Goal: Answer question/provide support: Share knowledge or assist other users

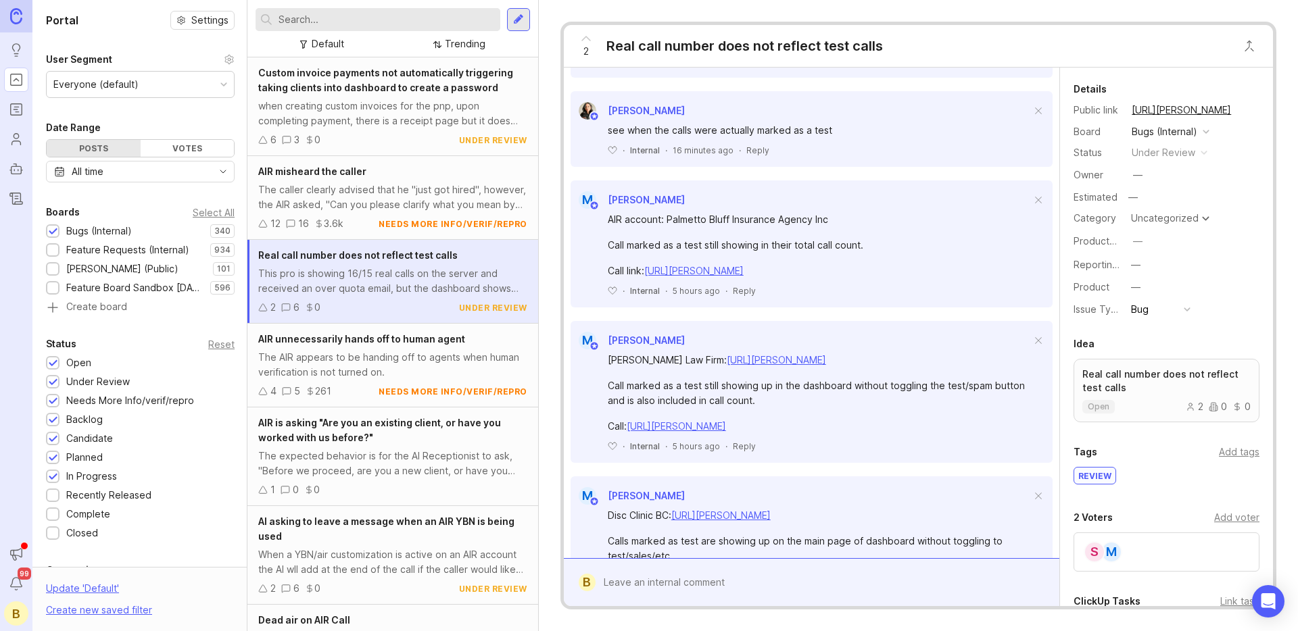
scroll to position [511, 0]
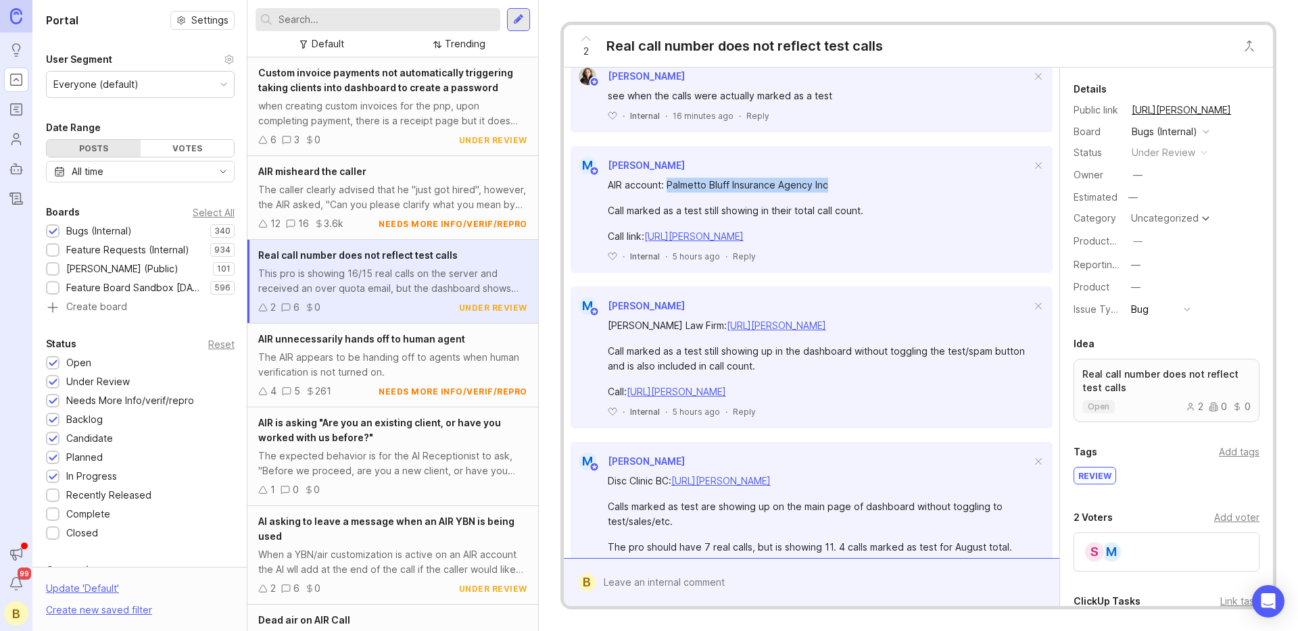
drag, startPoint x: 666, startPoint y: 199, endPoint x: 829, endPoint y: 197, distance: 162.2
click at [829, 193] on div "AIR account: Palmetto Bluff Insurance Agency Inc" at bounding box center [819, 185] width 423 height 15
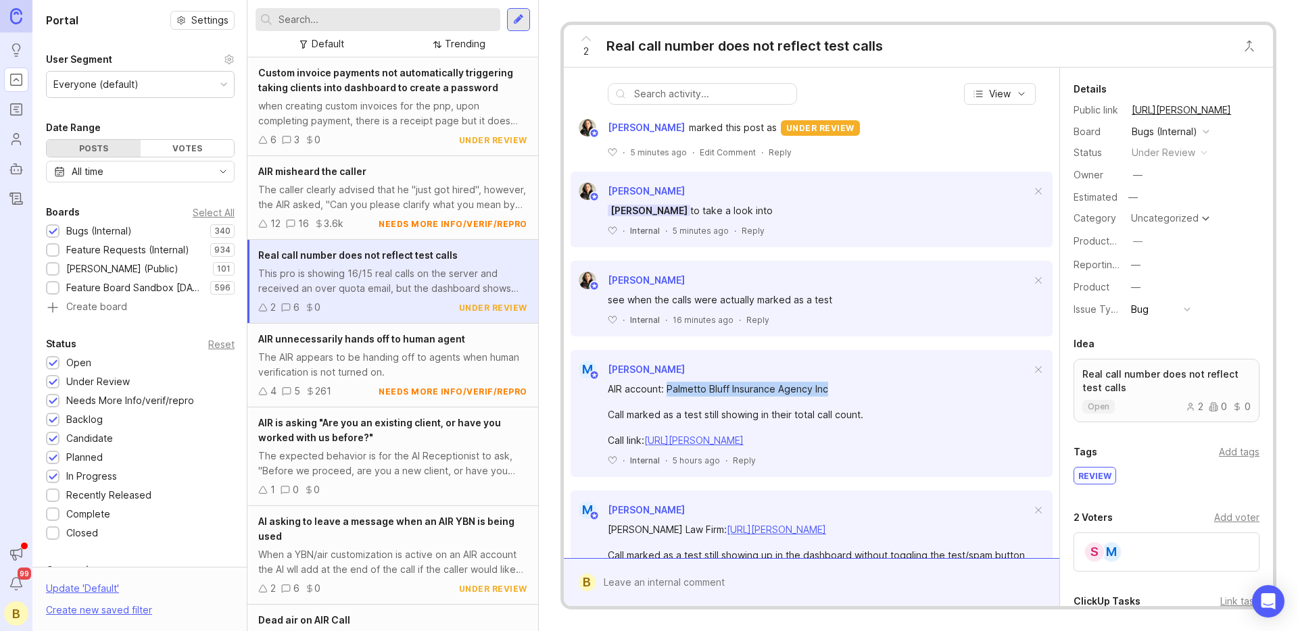
scroll to position [308, 0]
copy div "Palmetto Bluff Insurance Agency Inc"
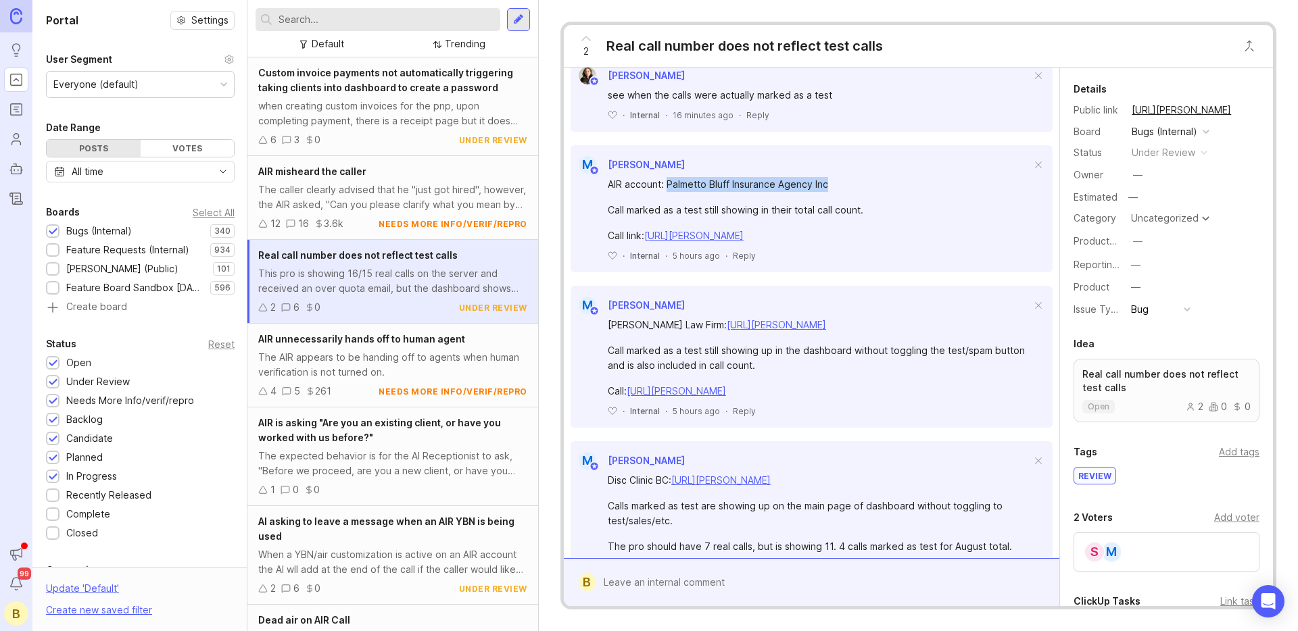
scroll to position [586, 0]
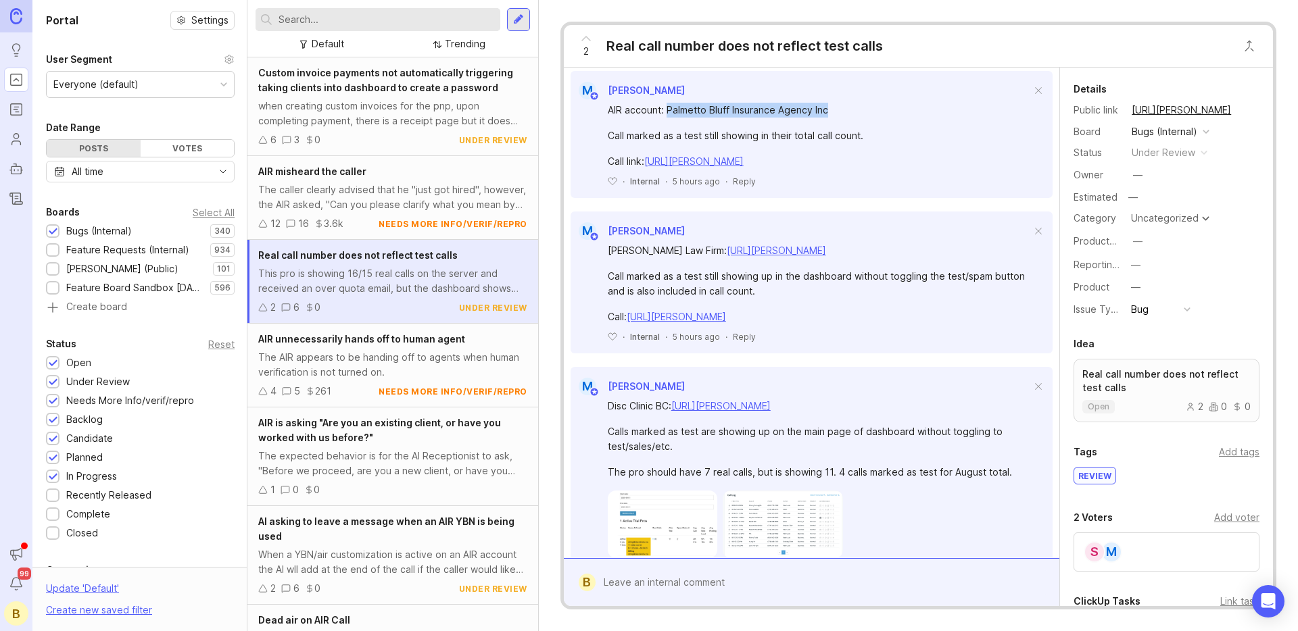
click at [741, 256] on link "[URL][PERSON_NAME]" at bounding box center [776, 250] width 99 height 11
click at [627, 292] on div "Call marked as a test still showing up in the dashboard without toggling the te…" at bounding box center [819, 284] width 423 height 30
drag, startPoint x: 627, startPoint y: 292, endPoint x: 685, endPoint y: 289, distance: 58.9
click at [685, 289] on div "Call marked as a test still showing up in the dashboard without toggling the te…" at bounding box center [819, 284] width 423 height 30
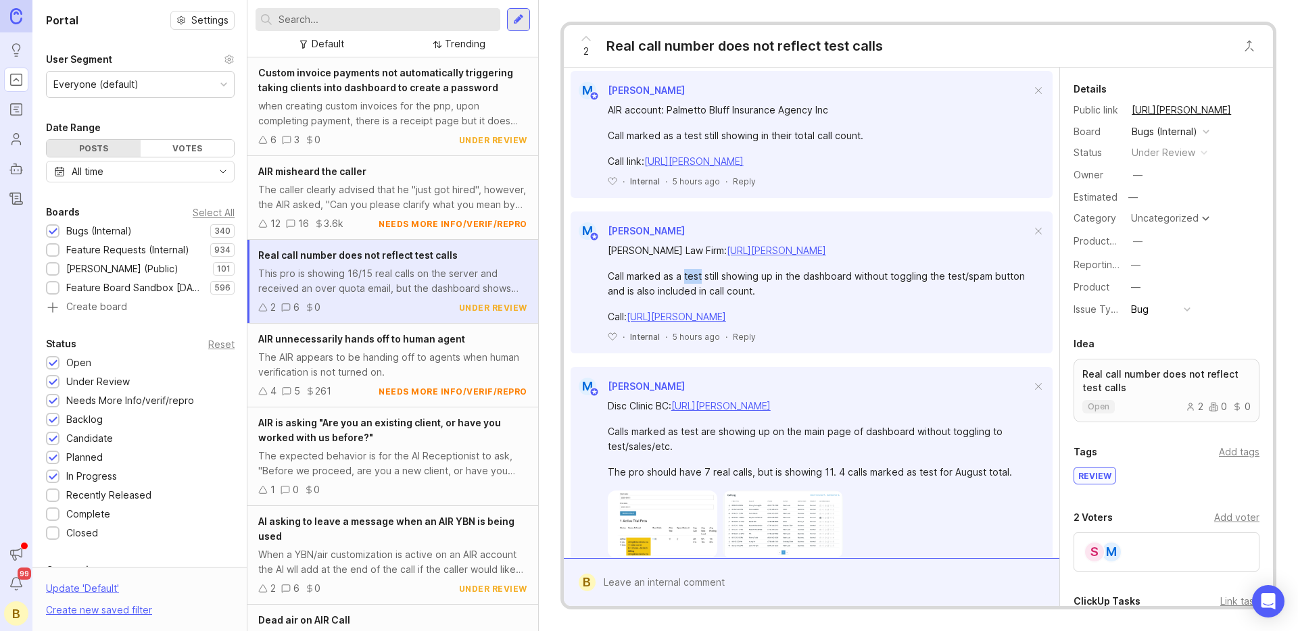
click at [685, 289] on div "Call marked as a test still showing up in the dashboard without toggling the te…" at bounding box center [819, 284] width 423 height 30
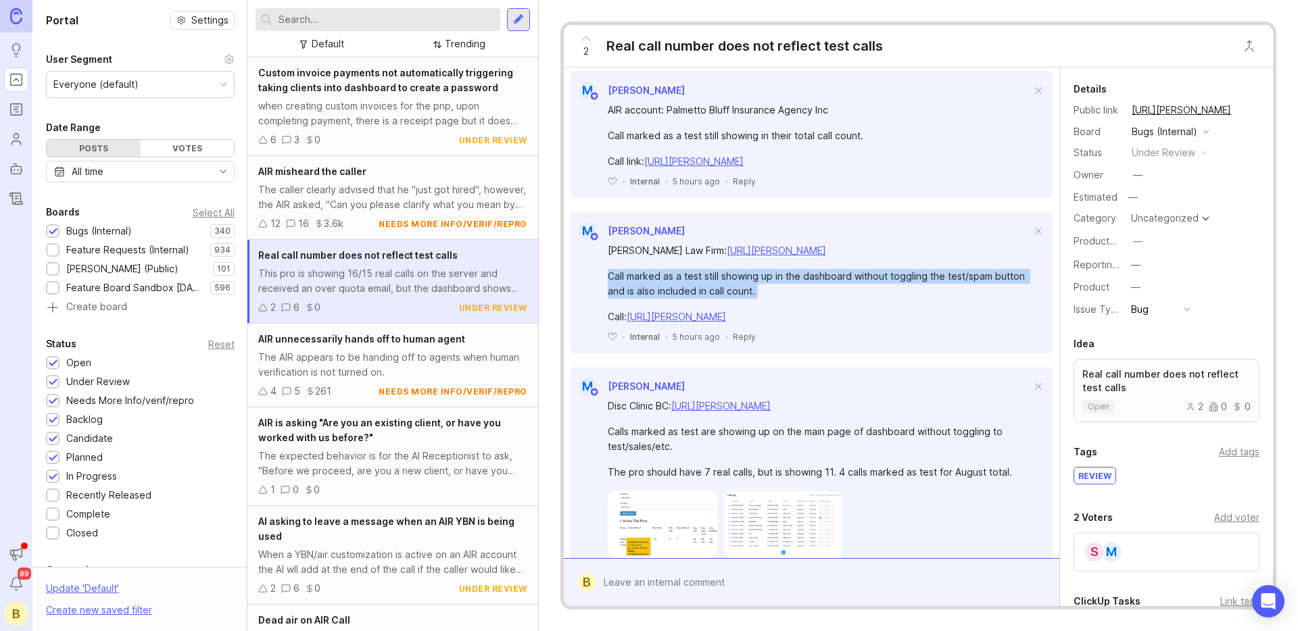
click at [685, 289] on div "Call marked as a test still showing up in the dashboard without toggling the te…" at bounding box center [819, 284] width 423 height 30
click at [732, 297] on div "Call marked as a test still showing up in the dashboard without toggling the te…" at bounding box center [819, 284] width 423 height 30
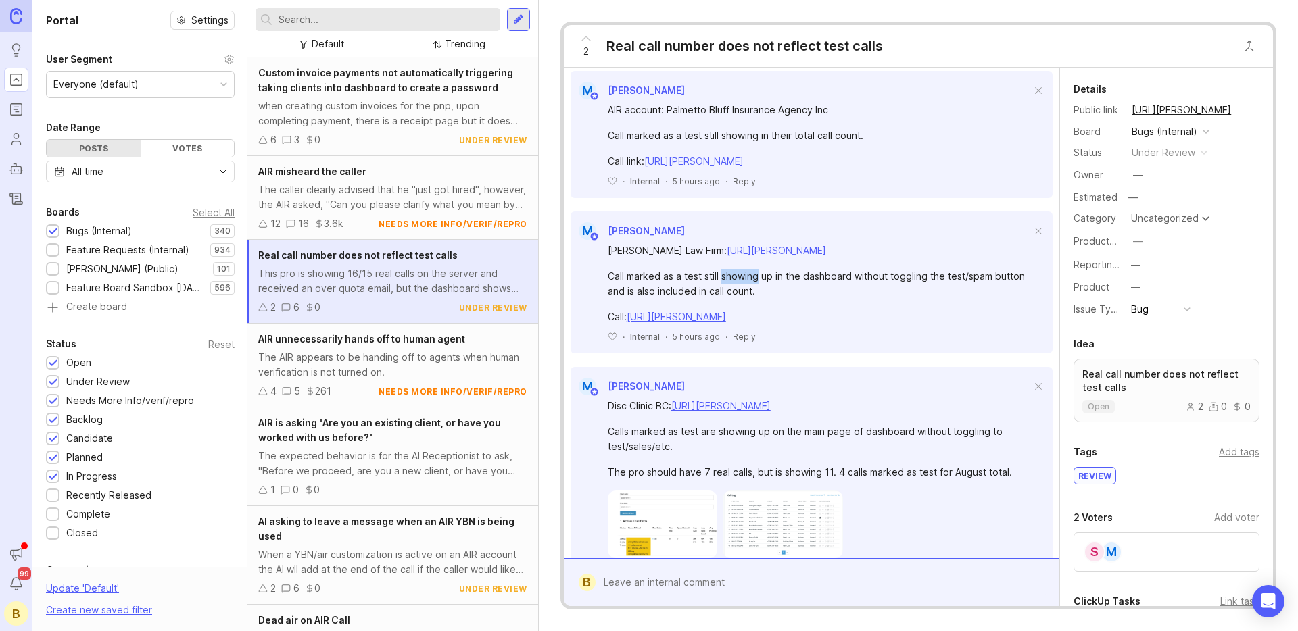
click at [732, 297] on div "Call marked as a test still showing up in the dashboard without toggling the te…" at bounding box center [819, 284] width 423 height 30
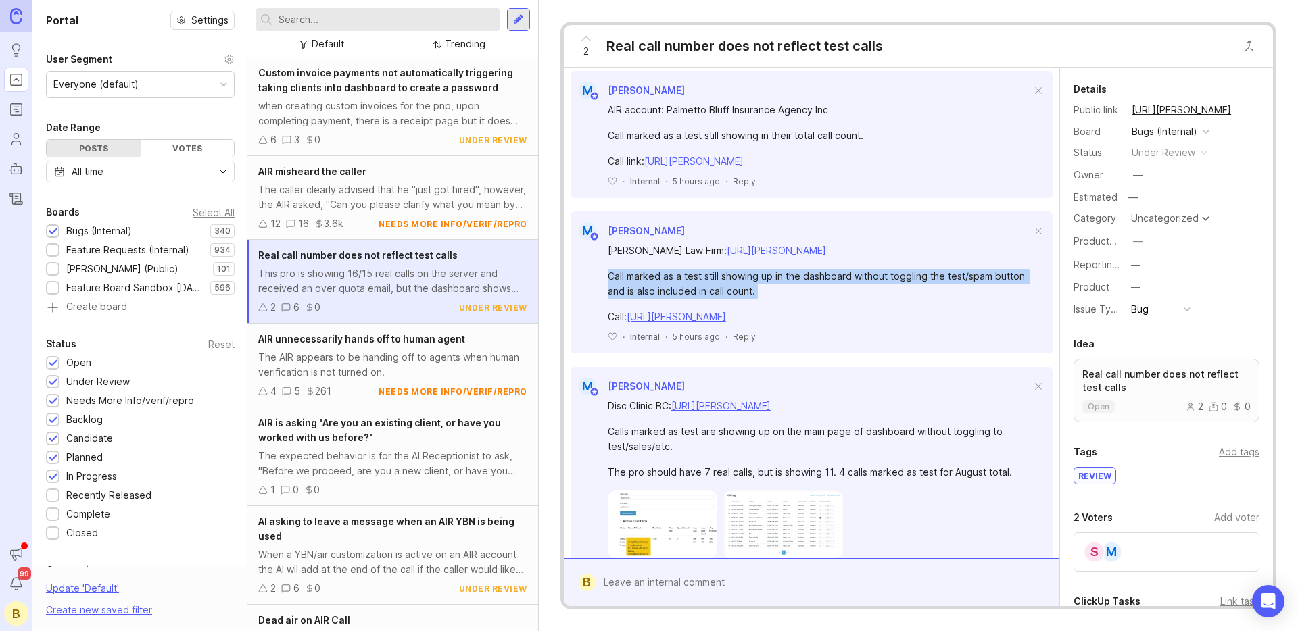
click at [732, 297] on div "Call marked as a test still showing up in the dashboard without toggling the te…" at bounding box center [819, 284] width 423 height 30
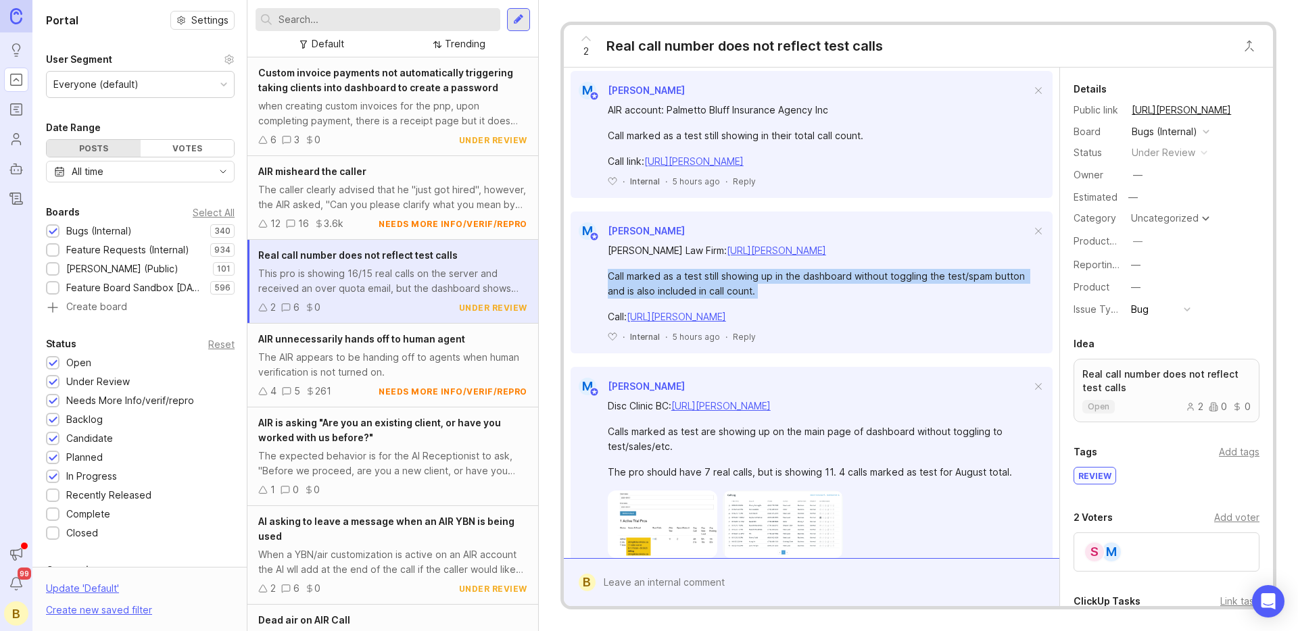
click at [732, 297] on div "Call marked as a test still showing up in the dashboard without toggling the te…" at bounding box center [819, 284] width 423 height 30
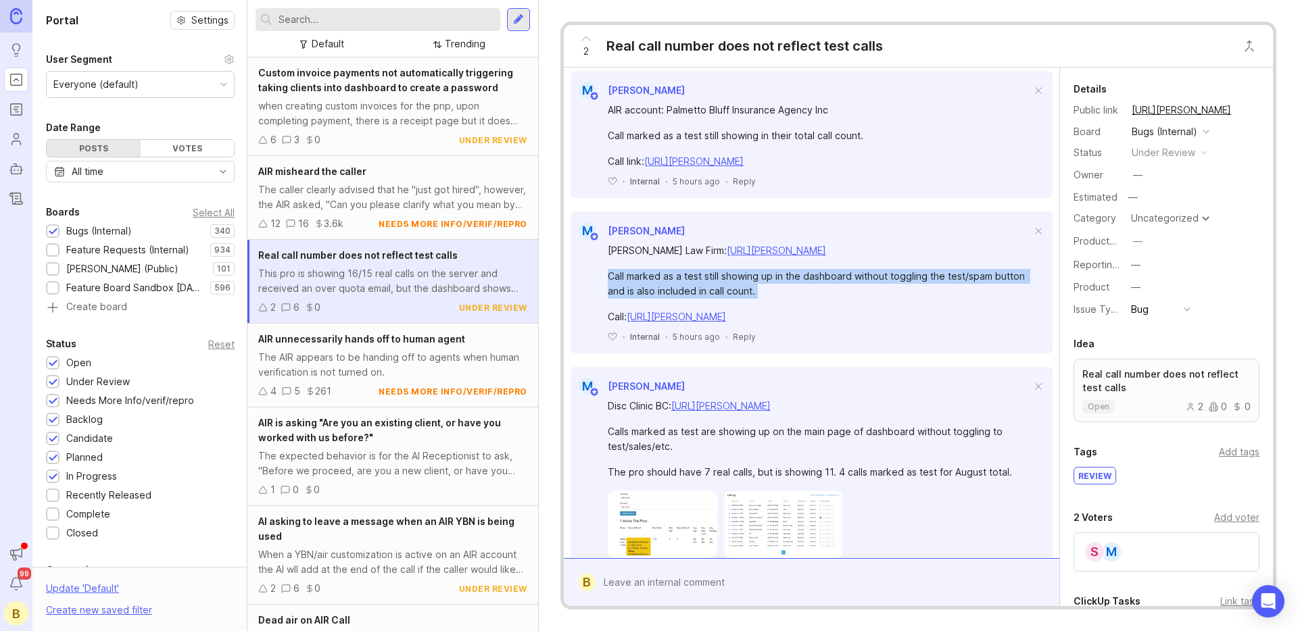
click at [737, 295] on div "Call marked as a test still showing up in the dashboard without toggling the te…" at bounding box center [819, 284] width 423 height 30
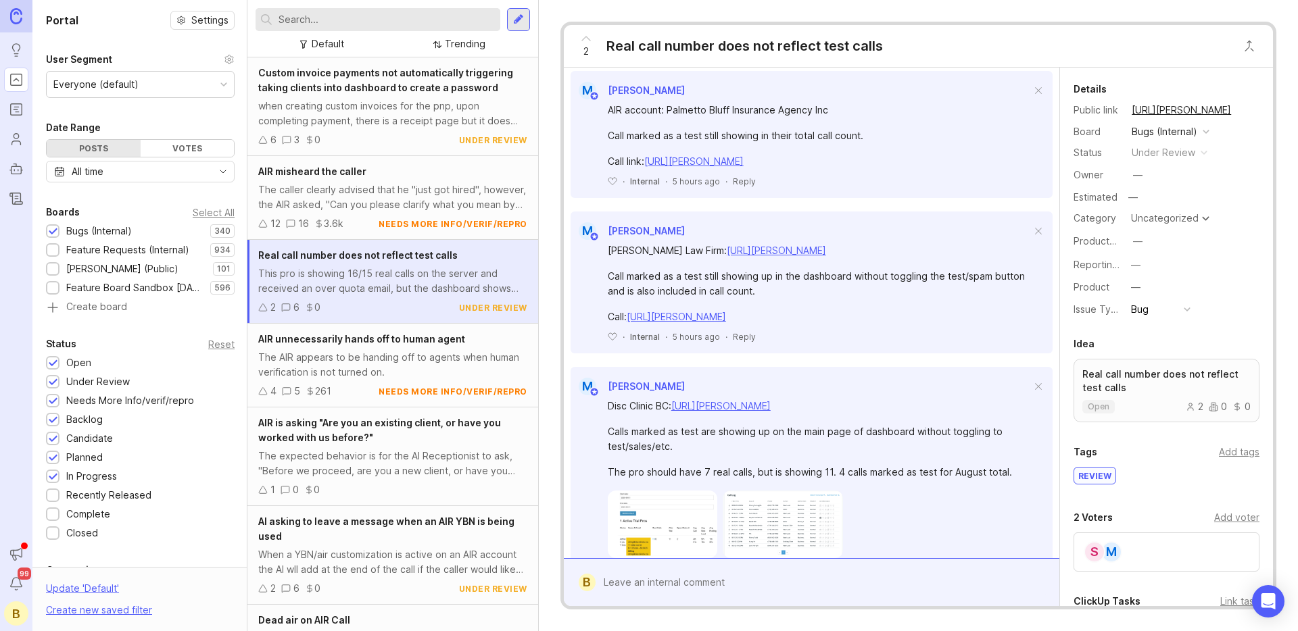
click at [773, 291] on div "Call marked as a test still showing up in the dashboard without toggling the te…" at bounding box center [819, 284] width 423 height 30
click at [772, 294] on div "Call marked as a test still showing up in the dashboard without toggling the te…" at bounding box center [819, 284] width 423 height 30
click at [772, 293] on div "Call marked as a test still showing up in the dashboard without toggling the te…" at bounding box center [819, 284] width 423 height 30
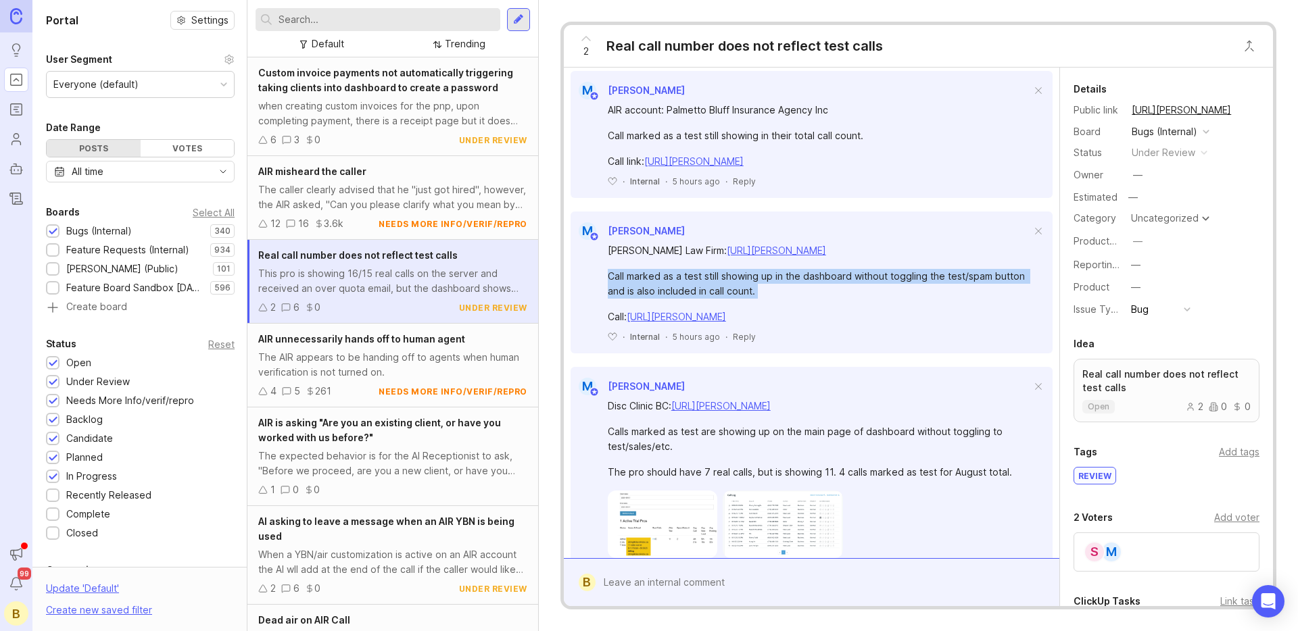
click at [773, 293] on div "Call marked as a test still showing up in the dashboard without toggling the te…" at bounding box center [819, 284] width 423 height 30
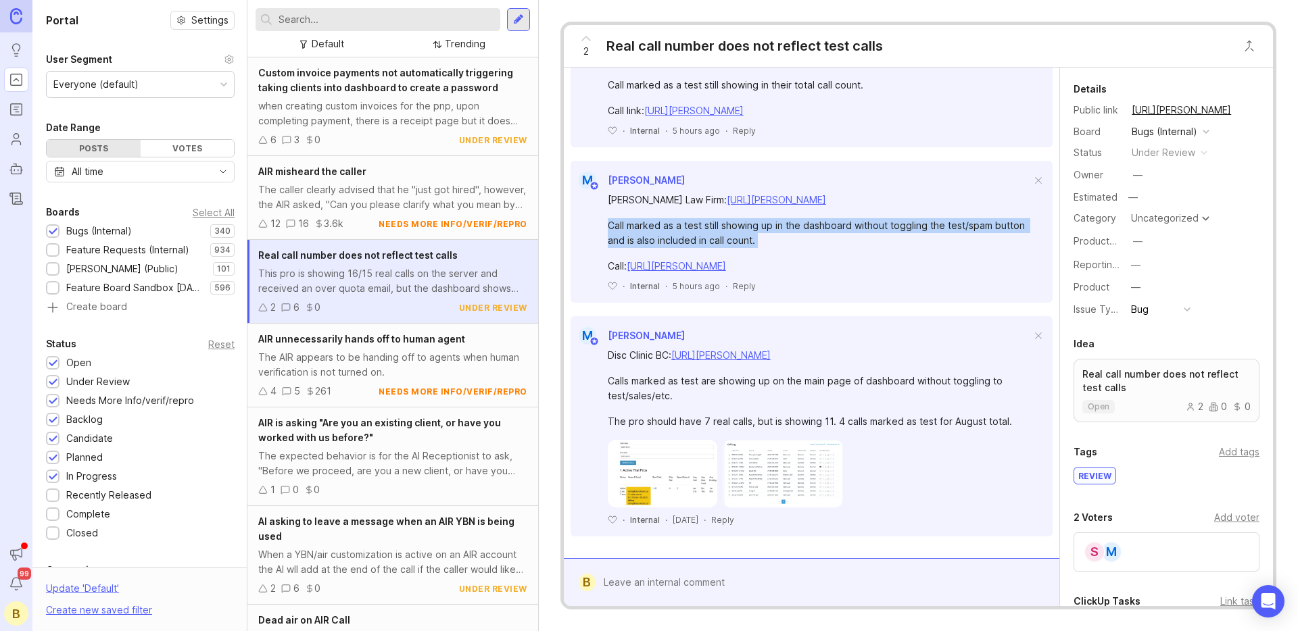
scroll to position [652, 0]
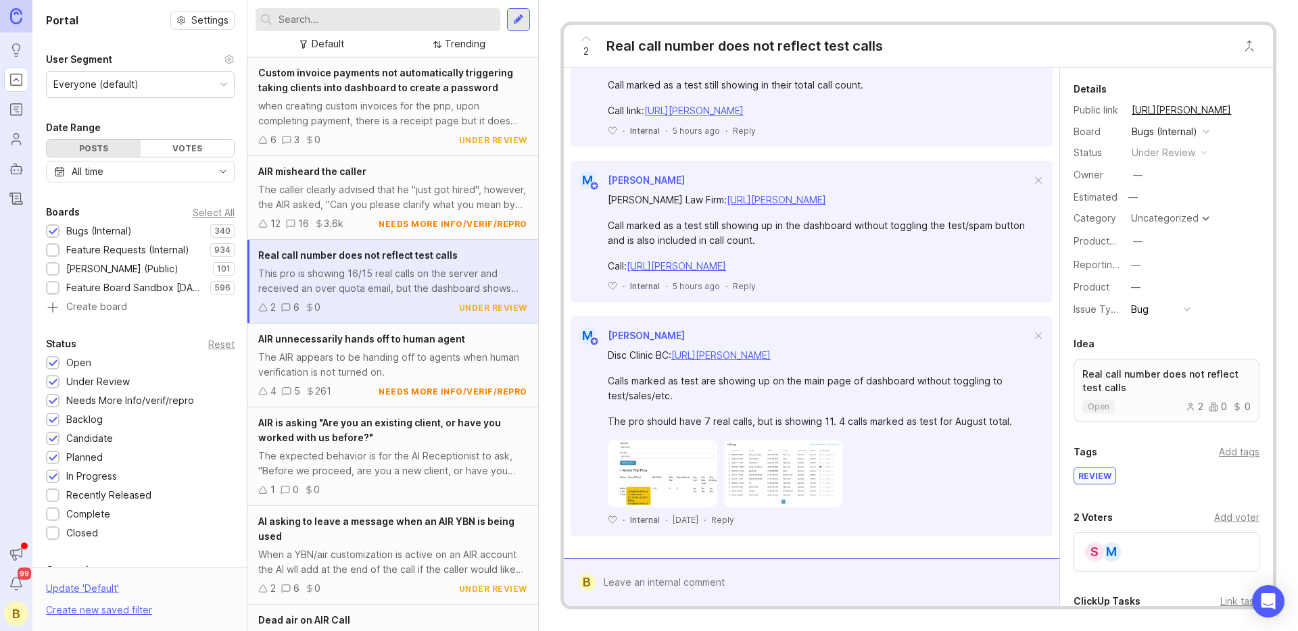
click at [742, 376] on div "Calls marked as test are showing up on the main page of dashboard without toggl…" at bounding box center [819, 389] width 423 height 30
click at [652, 476] on img at bounding box center [663, 474] width 110 height 68
click at [786, 381] on div "Calls marked as test are showing up on the main page of dashboard without toggl…" at bounding box center [819, 389] width 423 height 30
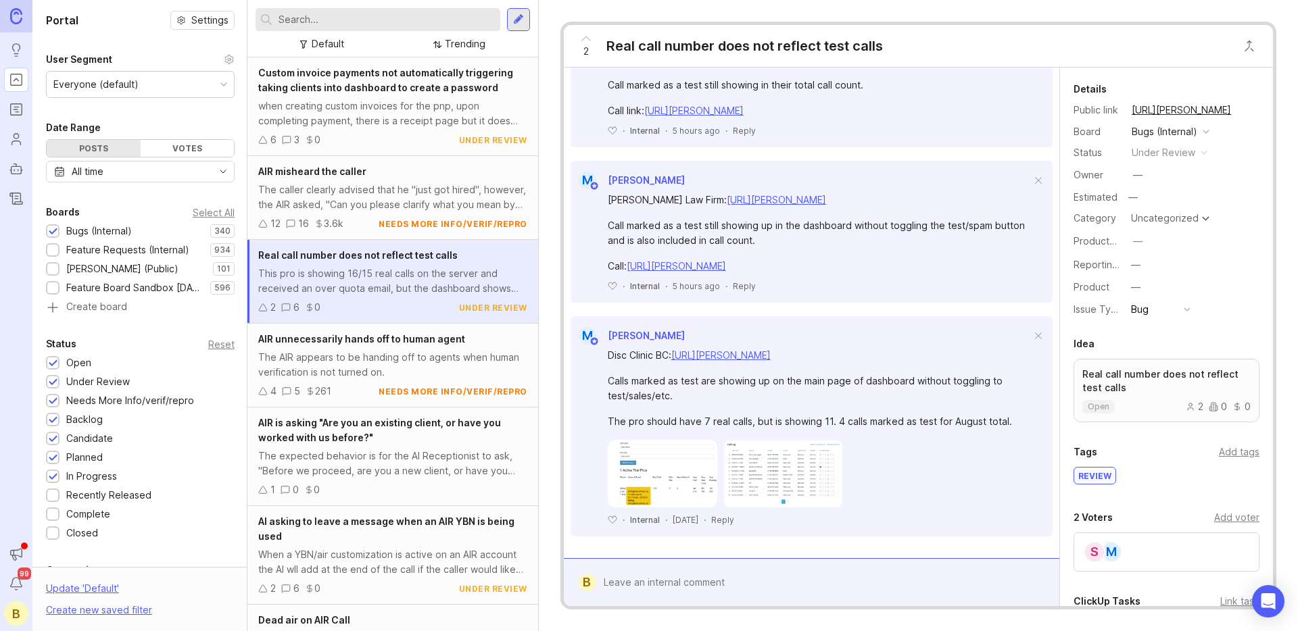
click at [823, 419] on div "The pro should have 7 real calls, but is showing 11. 4 calls marked as test for…" at bounding box center [819, 421] width 423 height 15
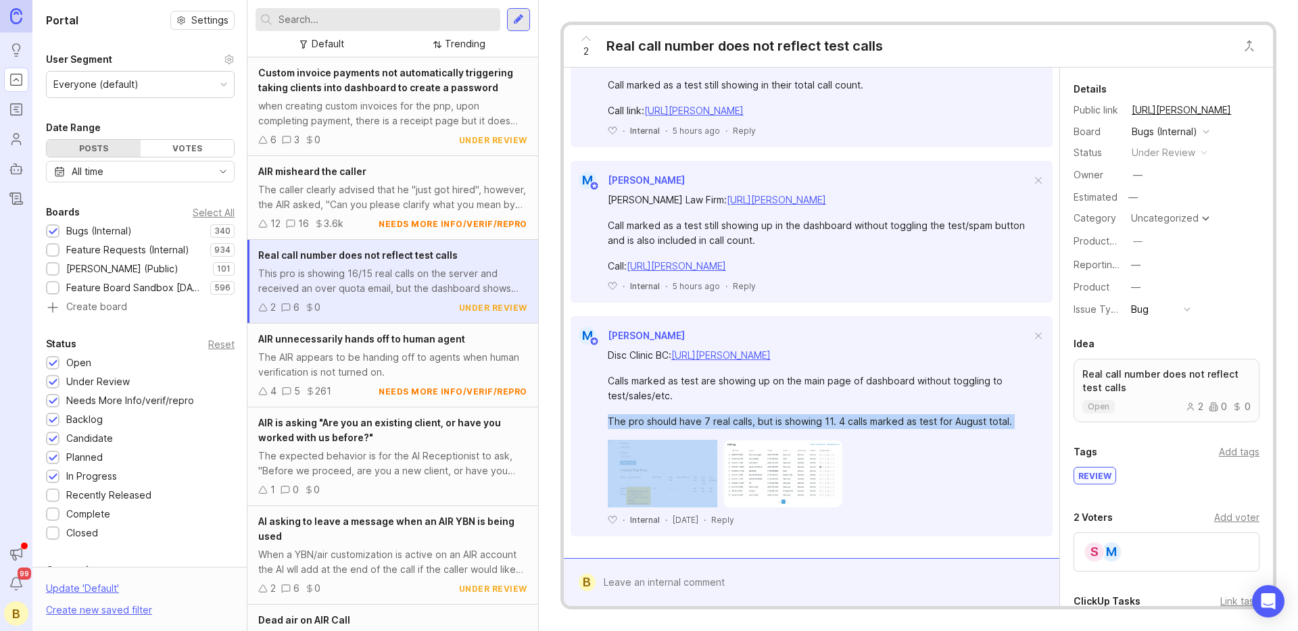
click at [823, 419] on div "The pro should have 7 real calls, but is showing 11. 4 calls marked as test for…" at bounding box center [819, 421] width 423 height 15
click at [687, 462] on img at bounding box center [663, 474] width 110 height 68
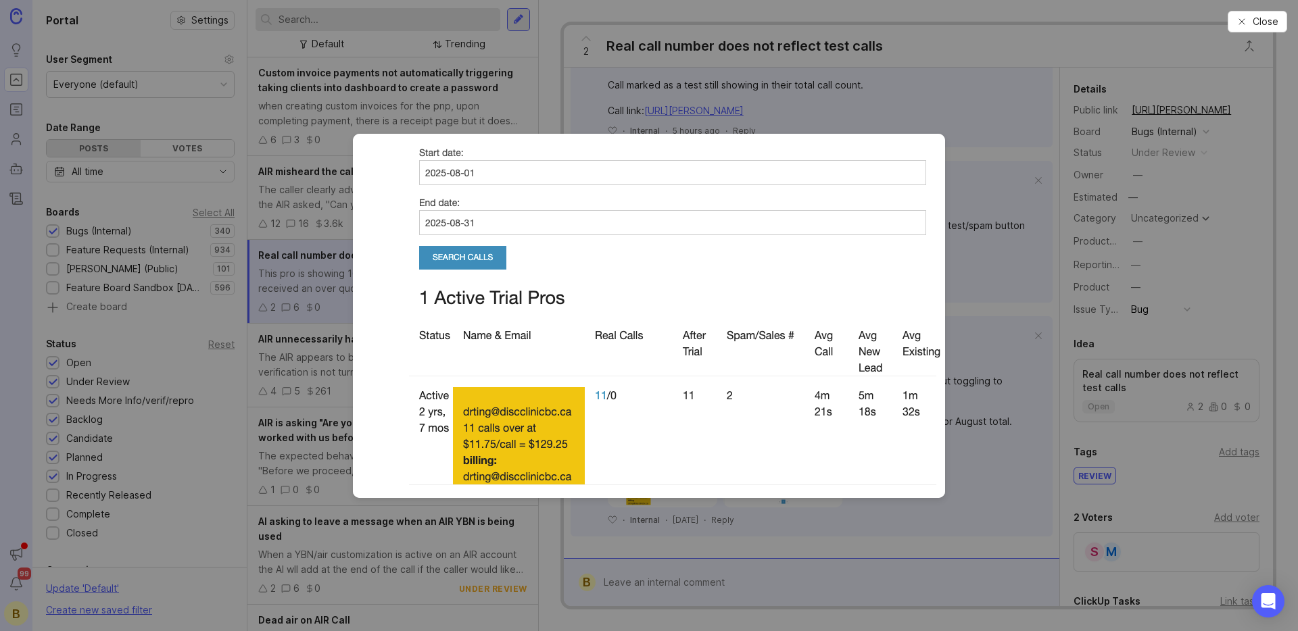
drag, startPoint x: 963, startPoint y: 487, endPoint x: 948, endPoint y: 489, distance: 14.9
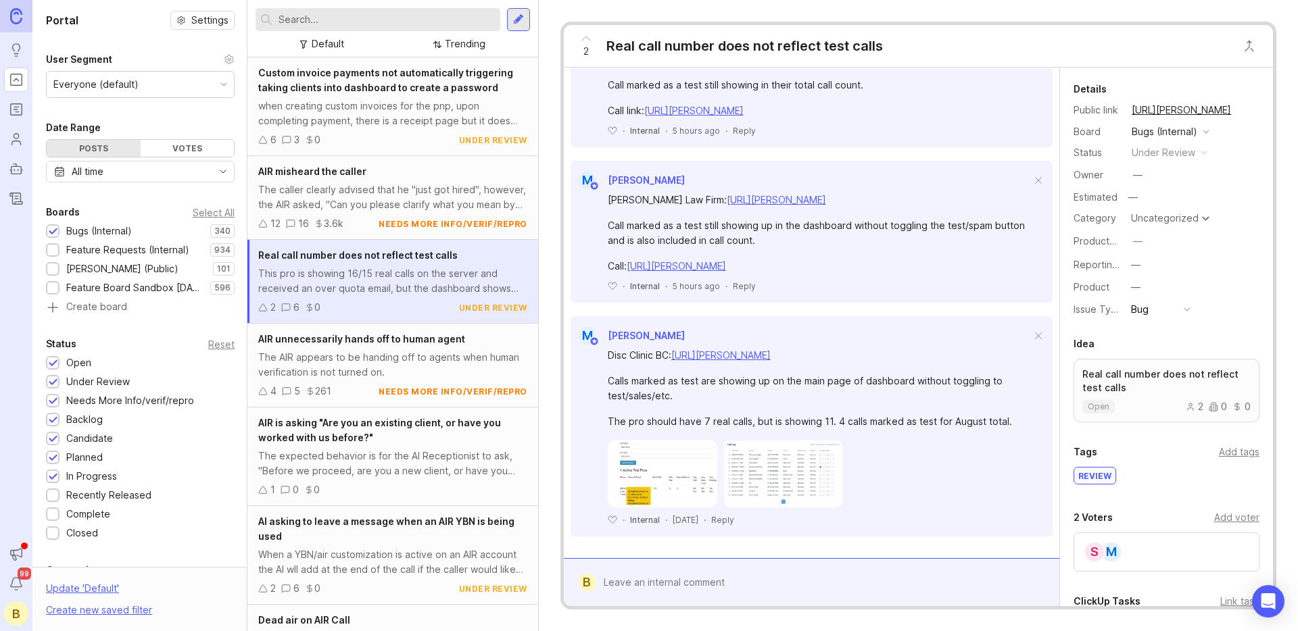
click at [824, 491] on img at bounding box center [783, 474] width 120 height 68
click at [747, 351] on link "[URL][PERSON_NAME]" at bounding box center [720, 354] width 99 height 11
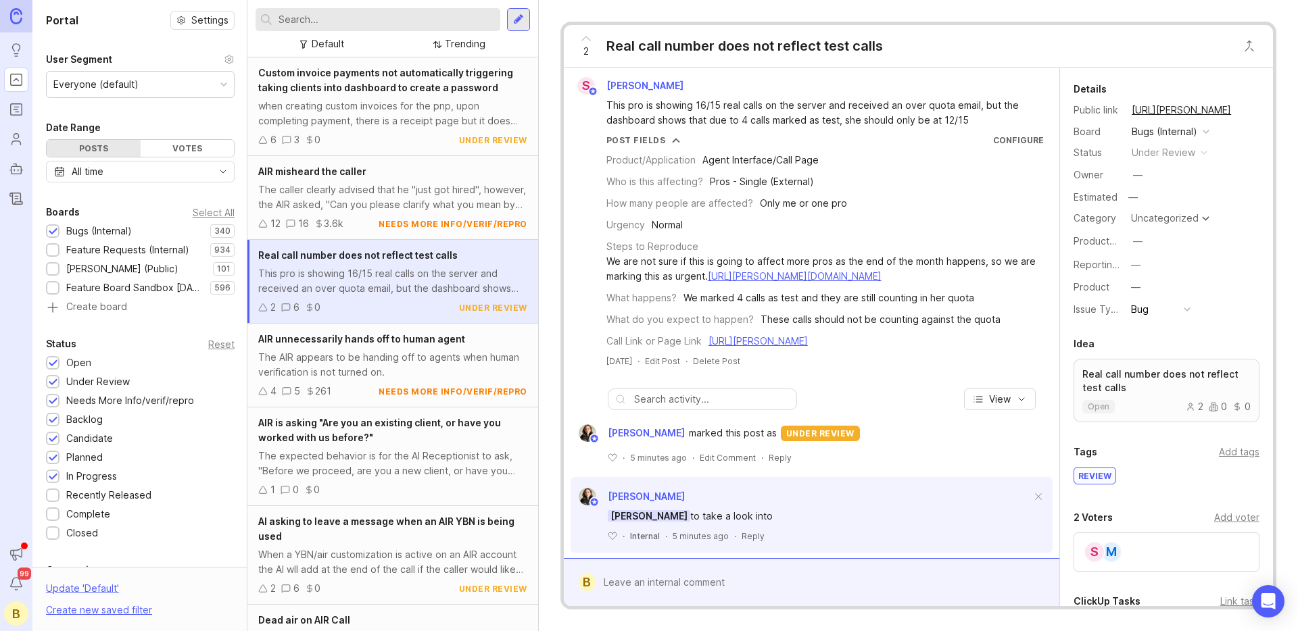
scroll to position [0, 0]
click at [718, 107] on div "This pro is showing 16/15 real calls on the server and received an over quota e…" at bounding box center [819, 114] width 426 height 30
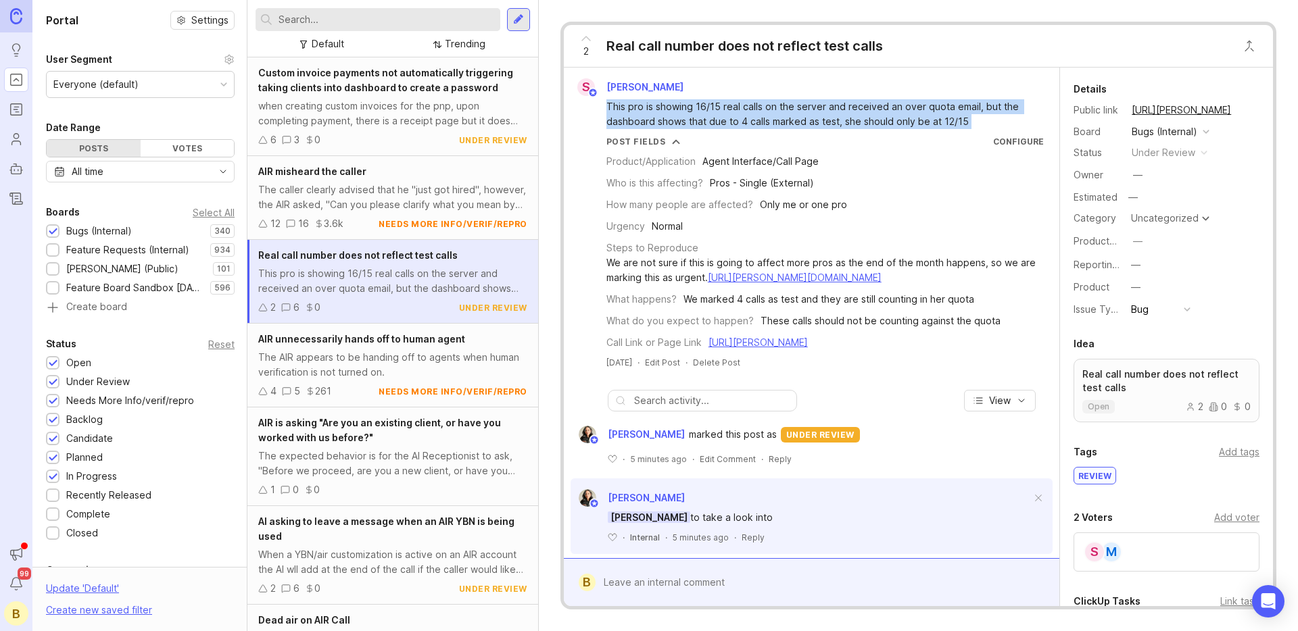
click at [718, 107] on div "This pro is showing 16/15 real calls on the server and received an over quota e…" at bounding box center [819, 114] width 426 height 30
